Goal: Task Accomplishment & Management: Manage account settings

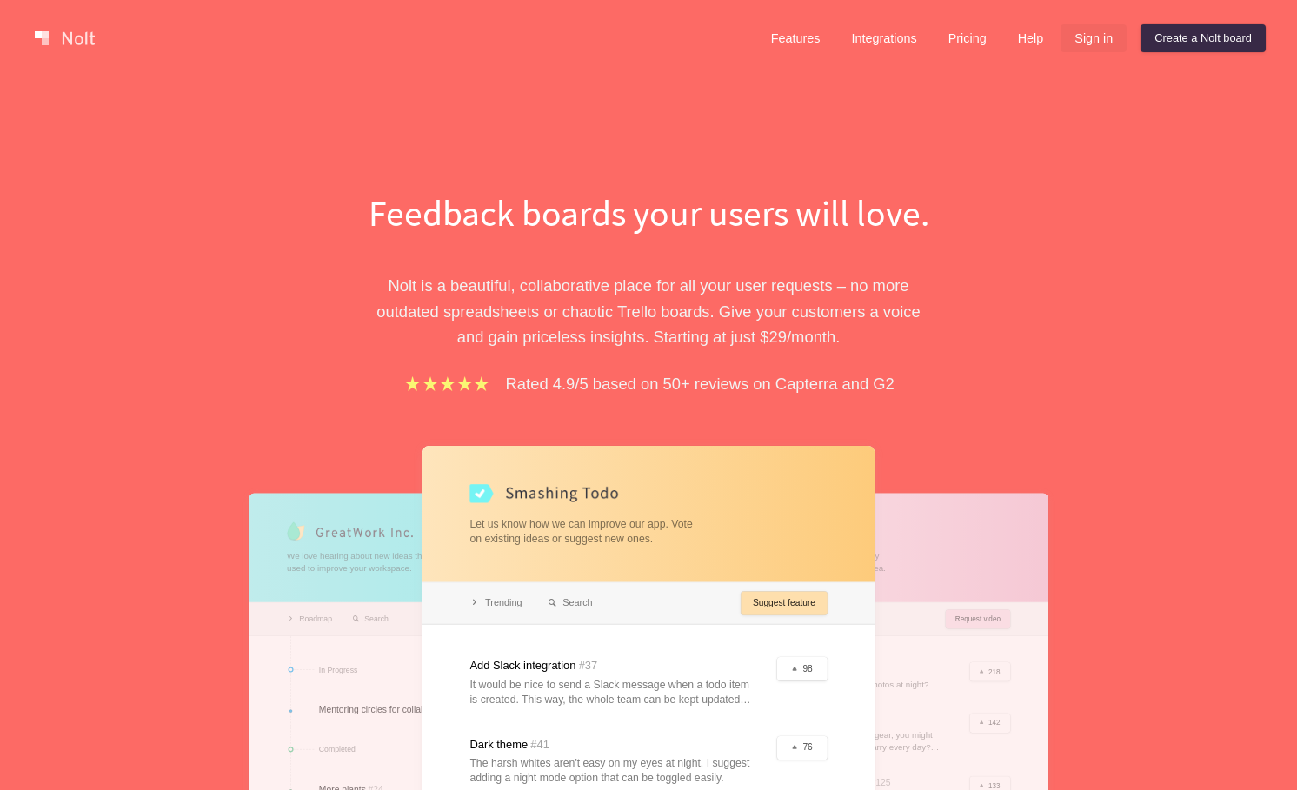
click at [1099, 43] on link "Sign in" at bounding box center [1094, 38] width 66 height 28
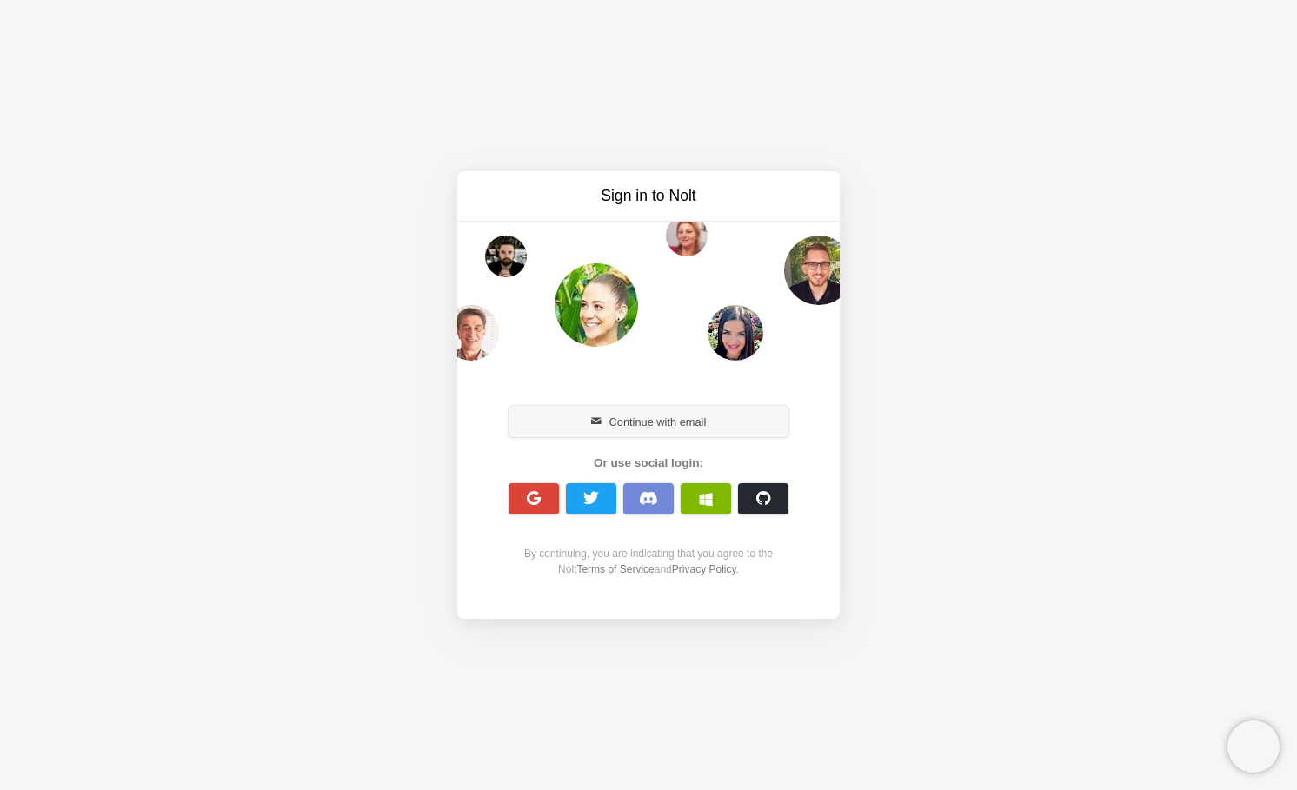
click at [610, 416] on button "Continue with email" at bounding box center [649, 421] width 280 height 31
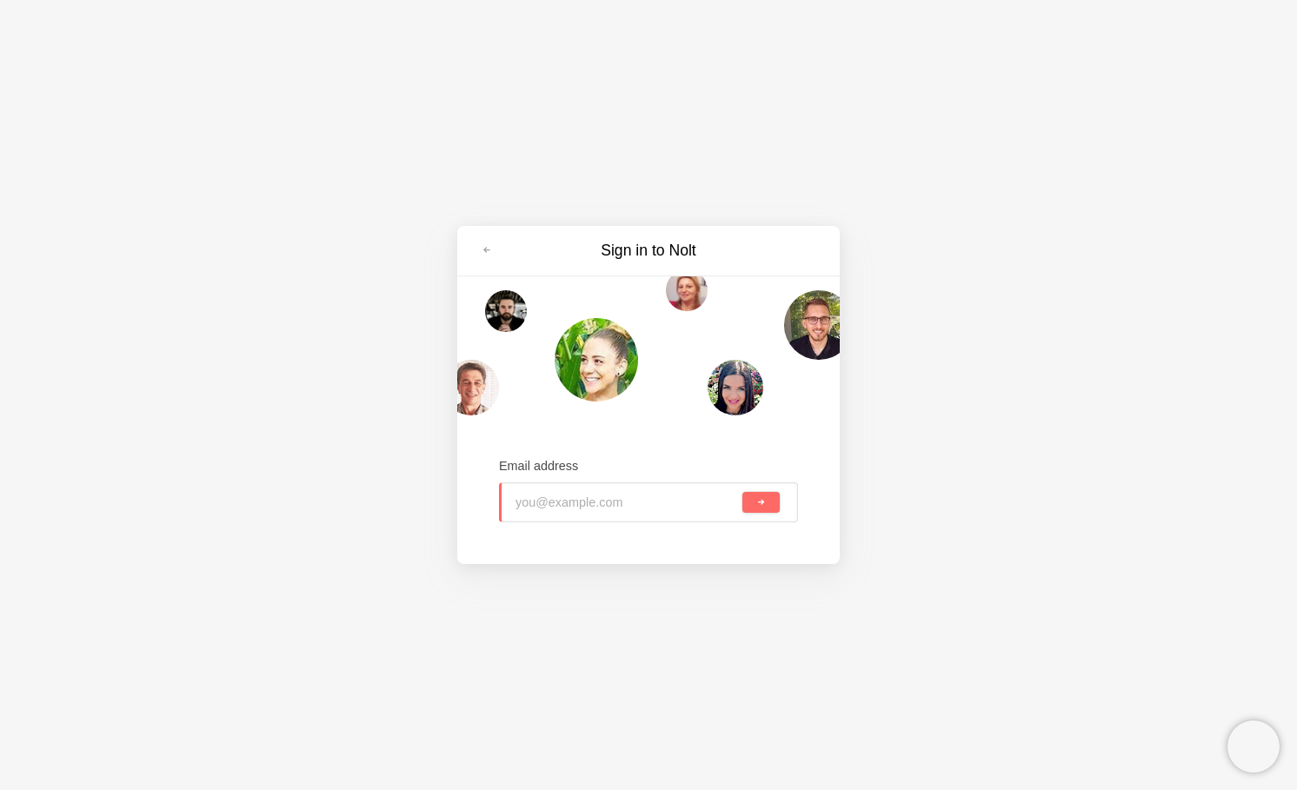
click at [582, 500] on input "email" at bounding box center [571, 502] width 111 height 38
type input "[PERSON_NAME][EMAIL_ADDRESS][DOMAIN_NAME]"
click at [742, 492] on button "submit" at bounding box center [760, 502] width 37 height 21
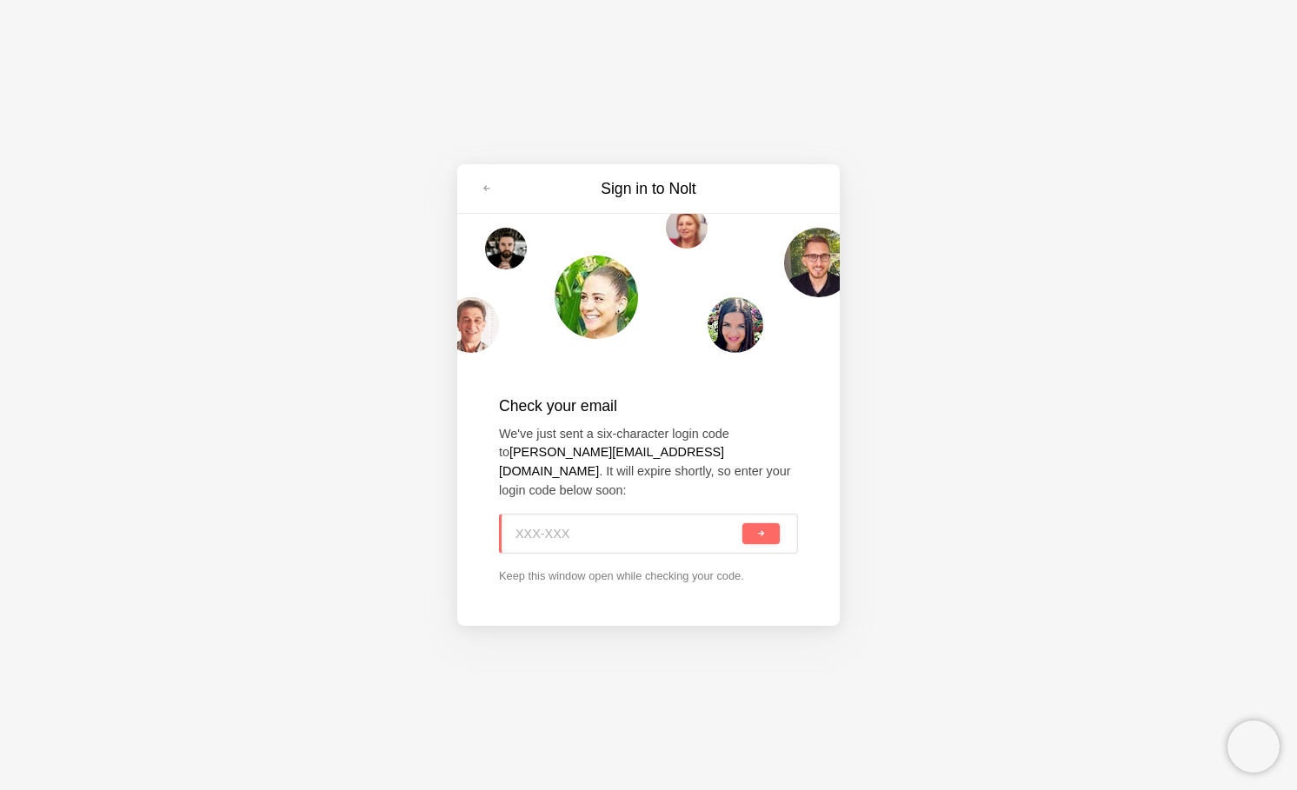
paste input "WHR-K2C"
type input "WHR-K2C"
click at [742, 523] on button "submit" at bounding box center [760, 533] width 37 height 21
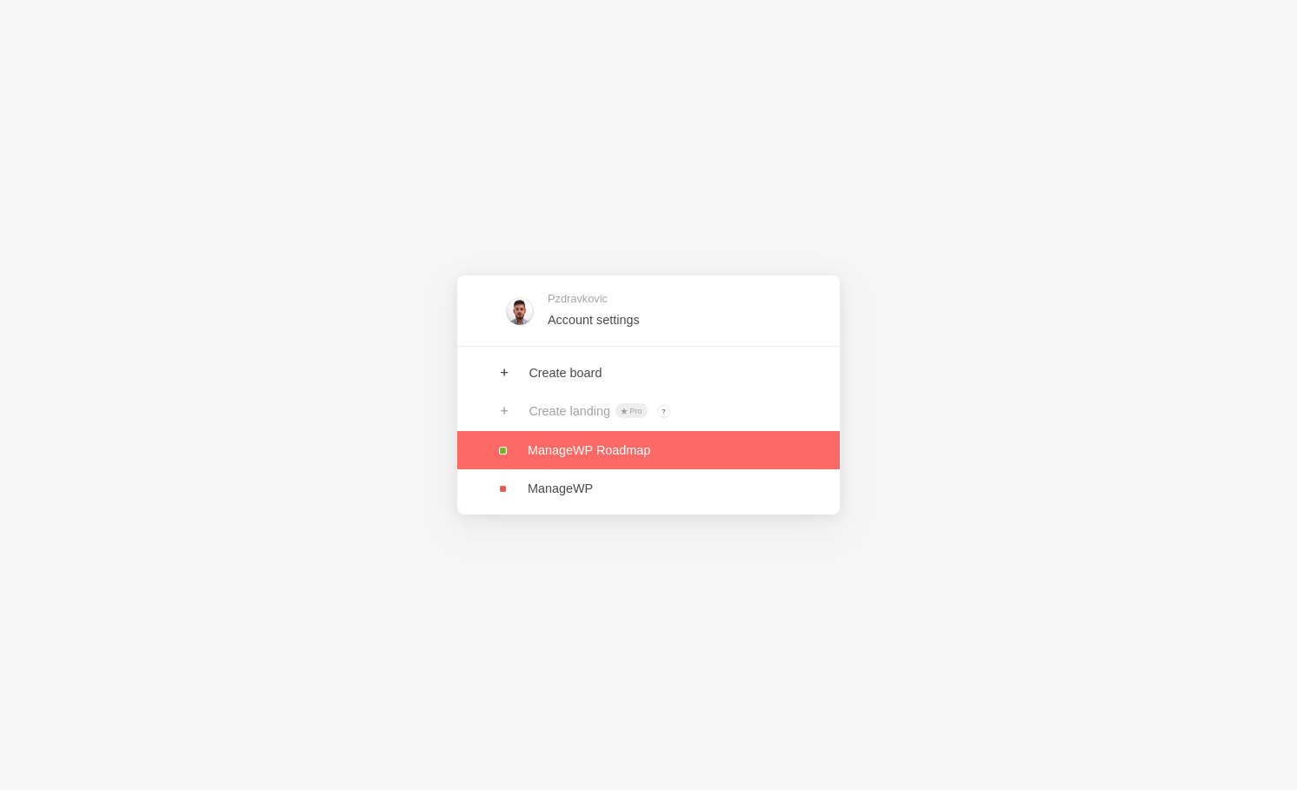
click at [589, 456] on link at bounding box center [648, 450] width 383 height 38
